Goal: Information Seeking & Learning: Learn about a topic

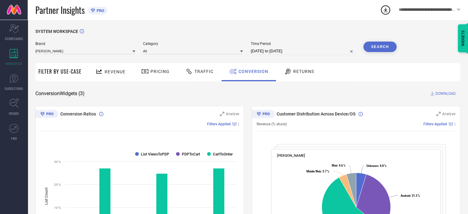
click at [305, 66] on div "Returns" at bounding box center [299, 71] width 33 height 10
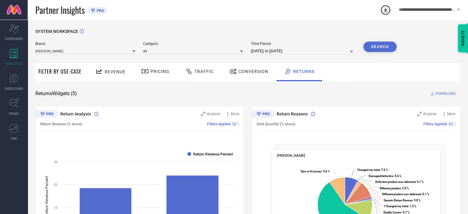
click at [233, 110] on div "Return Analysis Analyse More Return Revenue (% share) Filters Applied | Created…" at bounding box center [139, 183] width 209 height 154
click at [235, 113] on span "More" at bounding box center [235, 114] width 8 height 4
click at [229, 114] on icon at bounding box center [228, 114] width 6 height 6
click at [227, 114] on icon at bounding box center [228, 114] width 6 height 6
click at [207, 114] on div "Analyse" at bounding box center [210, 114] width 19 height 6
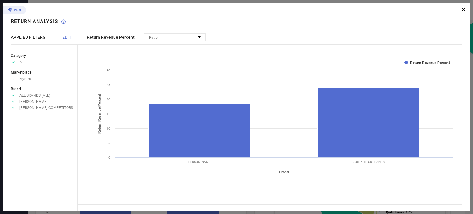
click at [31, 95] on span "ALL BRANDS (ALL)" at bounding box center [34, 95] width 31 height 4
click at [34, 104] on span "[PERSON_NAME]" at bounding box center [33, 101] width 28 height 4
click at [42, 109] on span "[PERSON_NAME]:COMPETITORS" at bounding box center [46, 108] width 54 height 4
click at [166, 34] on div "Ratio" at bounding box center [174, 37] width 61 height 7
click at [60, 37] on div "APPLIED FILTERS EDIT" at bounding box center [44, 37] width 67 height 5
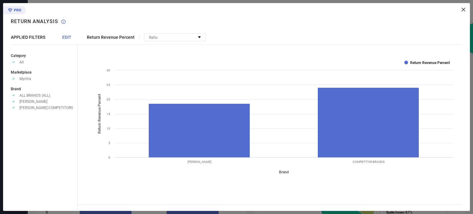
click at [64, 36] on span "EDIT" at bounding box center [66, 37] width 9 height 5
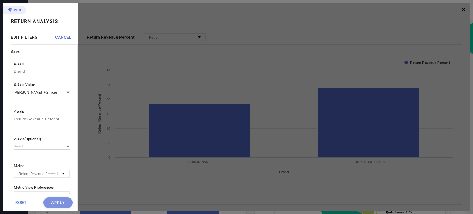
click at [54, 93] on input at bounding box center [42, 92] width 56 height 6
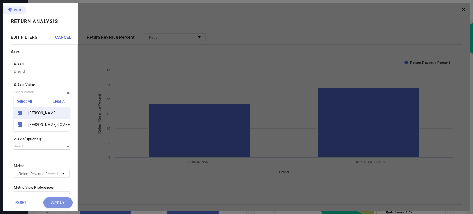
scroll to position [8, 0]
click at [6, 110] on div "Return Analysis EDIT FILTERS CANCEL Axes X-Axis Brand X-Axis Value Select All C…" at bounding box center [40, 107] width 74 height 208
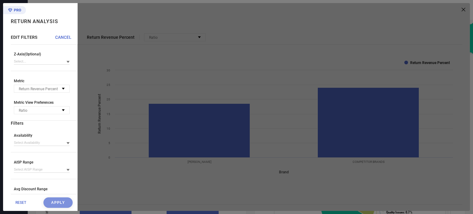
scroll to position [92, 0]
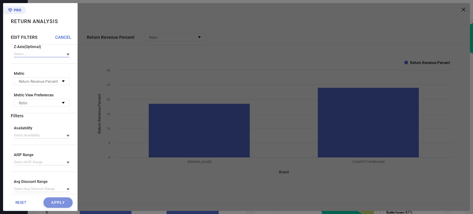
click at [56, 54] on input at bounding box center [42, 54] width 56 height 6
click at [43, 65] on div "AISP Range" at bounding box center [42, 62] width 56 height 10
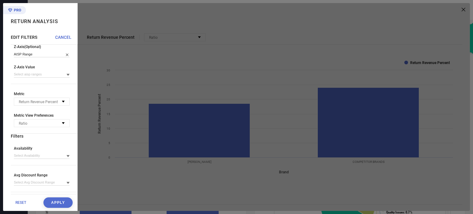
click at [43, 205] on button "Apply" at bounding box center [57, 202] width 29 height 10
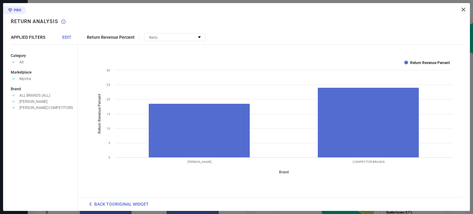
click at [65, 39] on span "EDIT" at bounding box center [66, 37] width 9 height 5
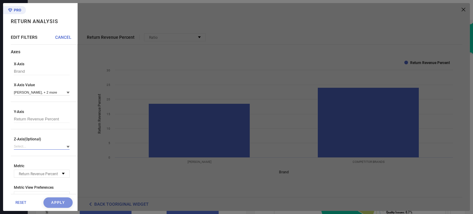
click at [31, 145] on input at bounding box center [42, 146] width 56 height 6
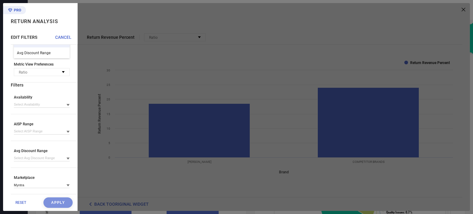
scroll to position [126, 0]
click at [66, 131] on icon at bounding box center [67, 131] width 3 height 2
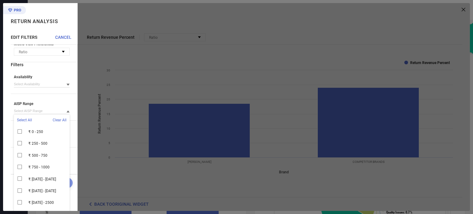
scroll to position [153, 0]
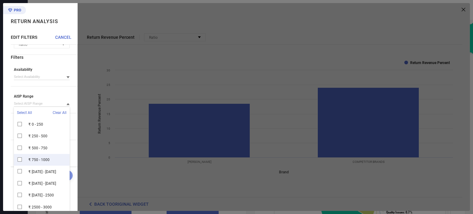
click at [18, 160] on div "₹ 750 - 1000" at bounding box center [42, 160] width 56 height 12
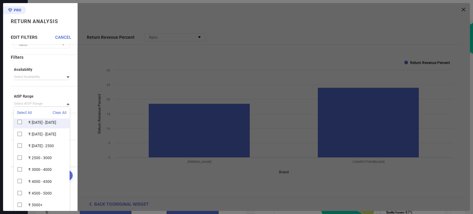
click at [58, 94] on span "AISP Range" at bounding box center [42, 96] width 56 height 4
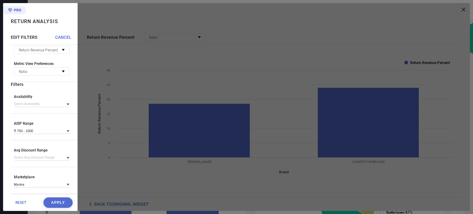
click at [57, 199] on button "Apply" at bounding box center [57, 202] width 29 height 10
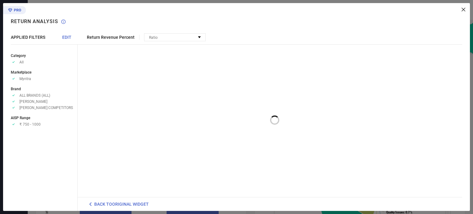
scroll to position [0, 0]
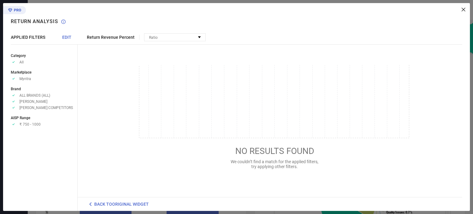
click at [69, 37] on span "EDIT" at bounding box center [66, 37] width 9 height 5
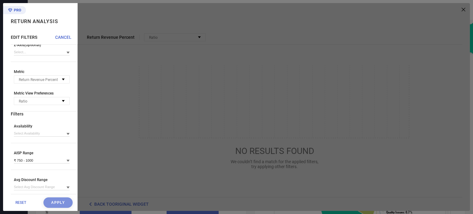
scroll to position [123, 0]
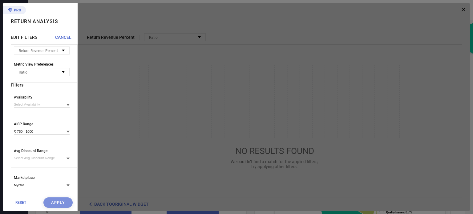
click at [66, 133] on icon at bounding box center [67, 132] width 3 height 2
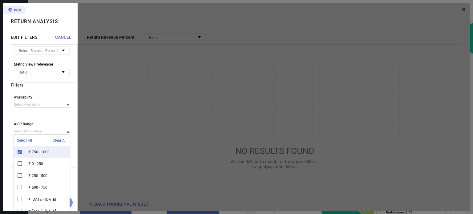
click at [17, 154] on div "₹ 750 - 1000" at bounding box center [42, 152] width 56 height 12
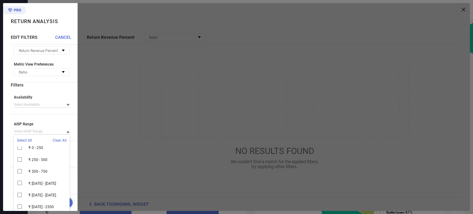
scroll to position [31, 0]
click at [19, 169] on div "₹ [DATE] - [DATE]" at bounding box center [42, 169] width 56 height 12
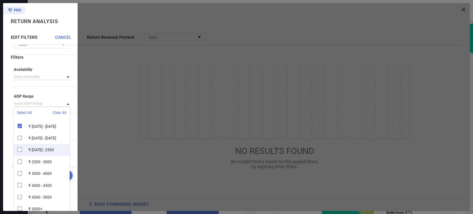
scroll to position [49, 0]
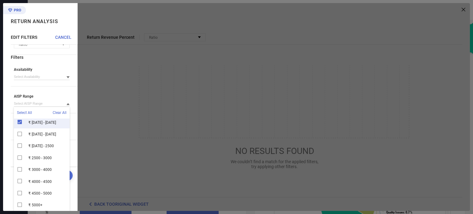
click at [71, 97] on div "AISP Range Select All Clear All ₹ 750 - 1000 ₹ 0 - 250 ₹ 250 - 500 ₹ 500 - 750 …" at bounding box center [44, 103] width 66 height 19
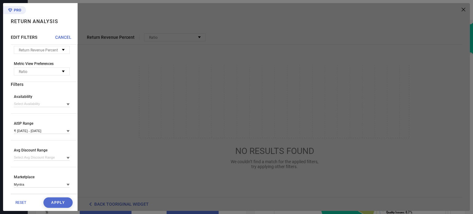
scroll to position [126, 0]
click at [59, 203] on button "Apply" at bounding box center [57, 202] width 29 height 10
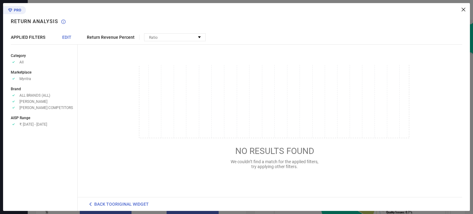
click at [67, 35] on span "EDIT" at bounding box center [66, 37] width 9 height 5
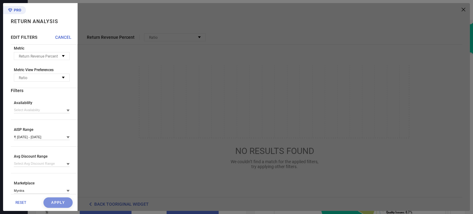
scroll to position [126, 0]
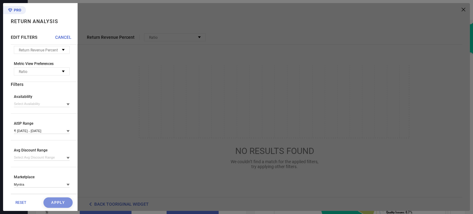
click at [66, 130] on icon at bounding box center [67, 131] width 3 height 3
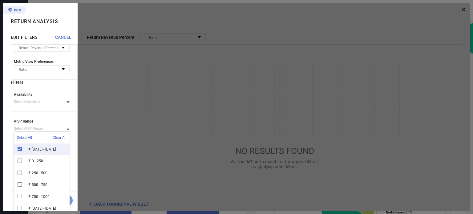
click at [17, 151] on div "₹ [DATE] - [DATE]" at bounding box center [42, 149] width 56 height 12
click at [56, 138] on span "Clear All" at bounding box center [60, 137] width 14 height 4
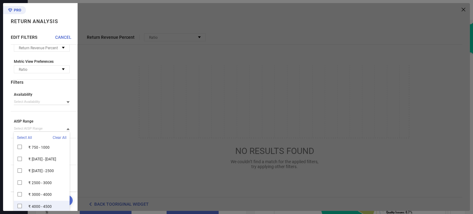
drag, startPoint x: 20, startPoint y: 206, endPoint x: 19, endPoint y: 197, distance: 9.2
click at [20, 206] on div "₹ 4000 - 4500" at bounding box center [42, 207] width 56 height 12
click at [18, 195] on div "₹ 3000 - 4000" at bounding box center [42, 195] width 56 height 12
drag, startPoint x: 17, startPoint y: 184, endPoint x: 18, endPoint y: 179, distance: 5.1
click at [17, 183] on div "₹ 2500 - 3000" at bounding box center [42, 183] width 56 height 12
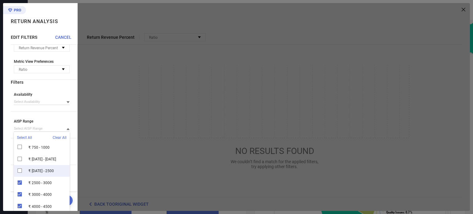
click at [19, 173] on div "₹ [DATE] - 2500" at bounding box center [42, 171] width 56 height 12
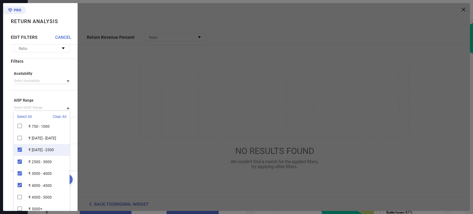
scroll to position [153, 0]
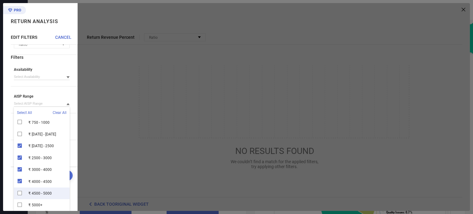
click at [19, 192] on div "₹ 4500 - 5000" at bounding box center [42, 193] width 56 height 12
click at [18, 204] on div "₹ 5000+" at bounding box center [42, 205] width 56 height 12
click at [7, 145] on div "Return Analysis EDIT FILTERS CANCEL Axes X-Axis Brand X-Axis Value [PERSON_NAME…" at bounding box center [40, 107] width 74 height 208
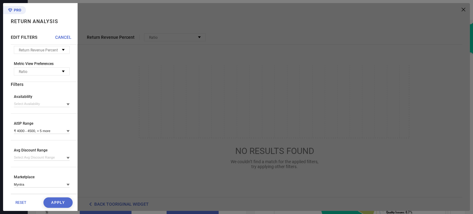
click at [49, 203] on button "Apply" at bounding box center [57, 202] width 29 height 10
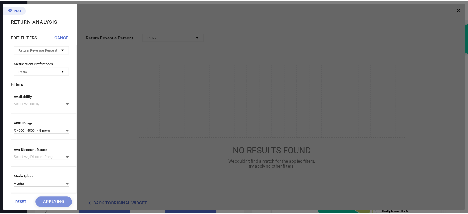
scroll to position [0, 0]
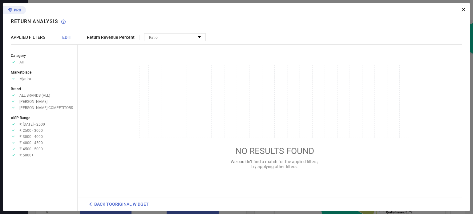
click at [106, 39] on span "Return Revenue Percent" at bounding box center [111, 37] width 48 height 5
click at [464, 9] on icon at bounding box center [463, 10] width 4 height 4
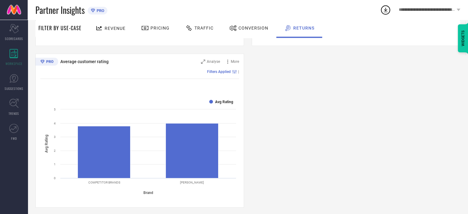
scroll to position [378, 0]
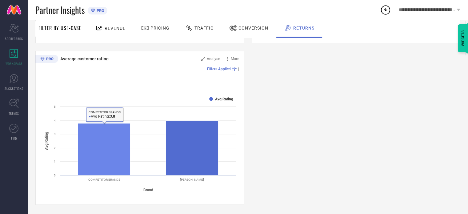
click at [89, 155] on rect at bounding box center [104, 149] width 53 height 52
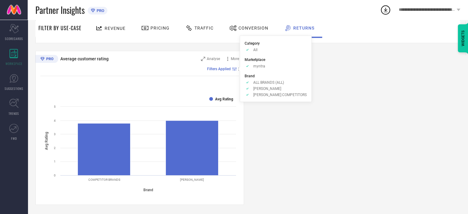
click at [222, 68] on span "Filters Applied" at bounding box center [219, 69] width 24 height 4
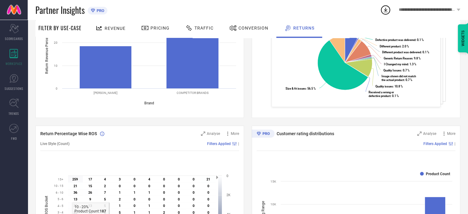
scroll to position [132, 0]
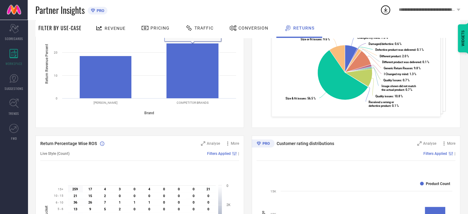
click at [244, 29] on span "Conversion" at bounding box center [254, 28] width 30 height 5
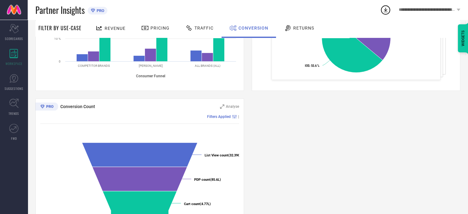
scroll to position [215, 0]
